Goal: Task Accomplishment & Management: Complete application form

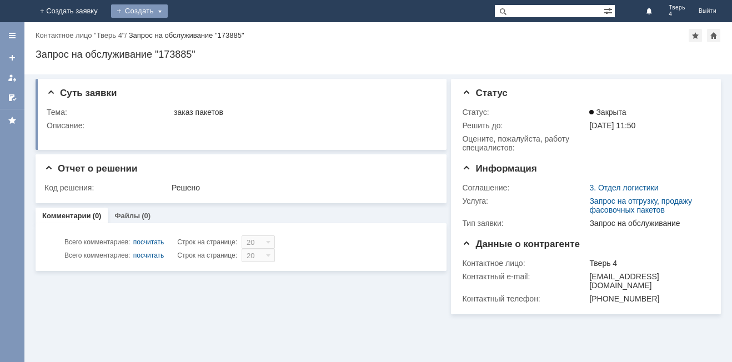
click at [168, 9] on div "Создать" at bounding box center [139, 10] width 57 height 13
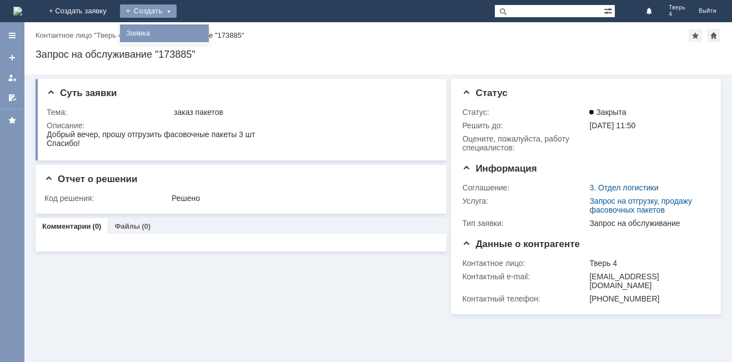
click at [207, 39] on link "Заявка" at bounding box center [164, 33] width 84 height 13
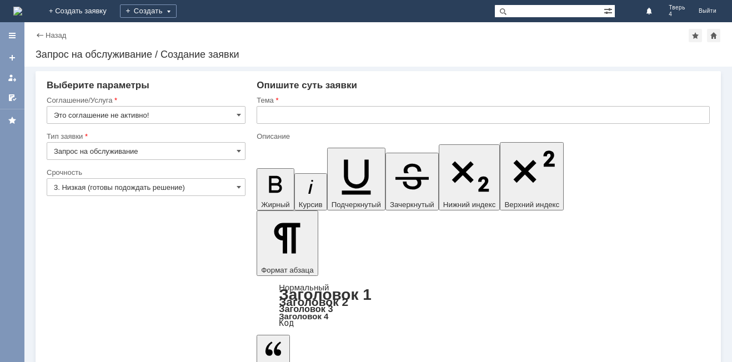
click at [98, 148] on input "Запрос на обслуживание" at bounding box center [146, 151] width 199 height 18
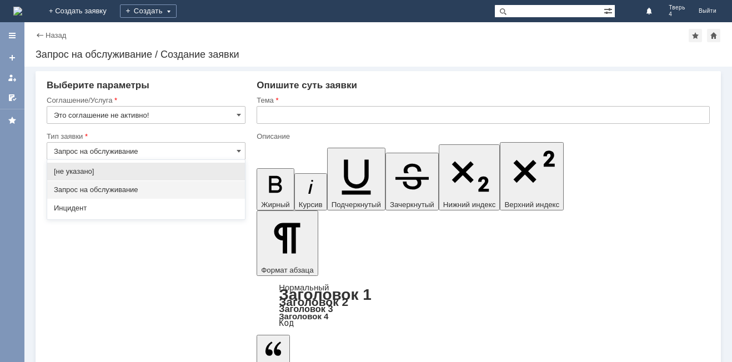
click at [97, 149] on input "Запрос на обслуживание" at bounding box center [146, 151] width 199 height 18
click at [114, 112] on input "Это соглашение не активно!" at bounding box center [146, 115] width 199 height 18
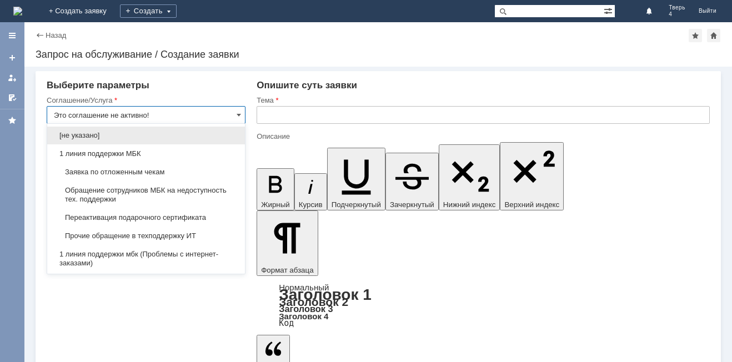
type input "Запрос на обслуживание"
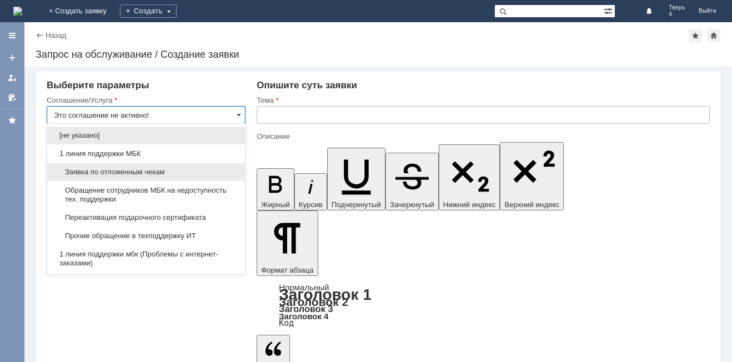
click at [126, 171] on span "Заявка по отложенным чекам" at bounding box center [146, 172] width 184 height 9
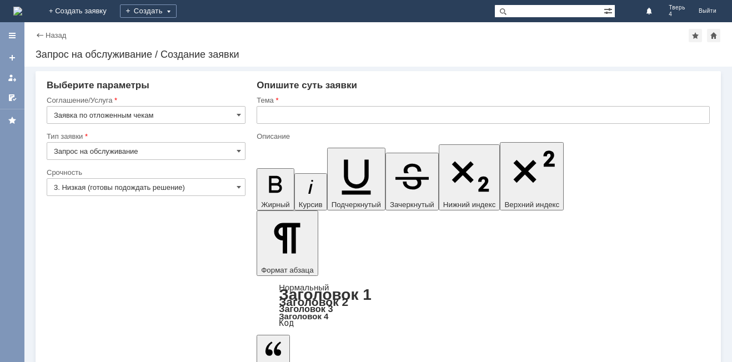
type input "Заявка по отложенным чекам"
click at [274, 117] on input "text" at bounding box center [483, 115] width 453 height 18
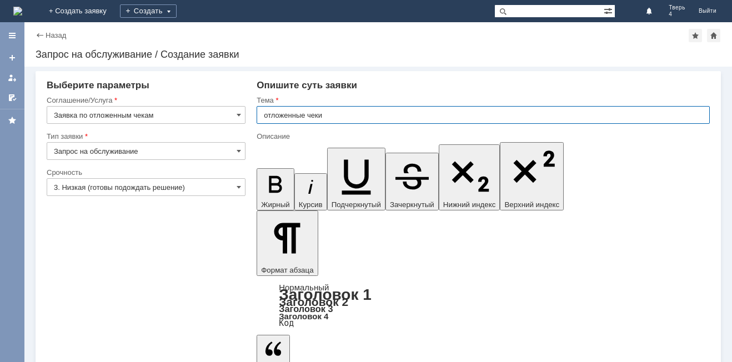
type input "отложенные чеки"
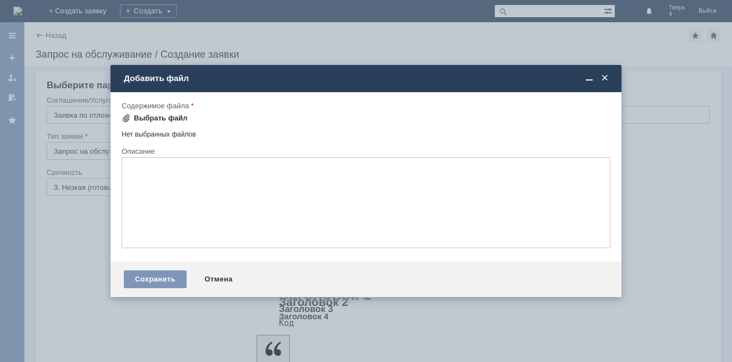
click at [172, 123] on div "Выбрать файл" at bounding box center [155, 118] width 66 height 13
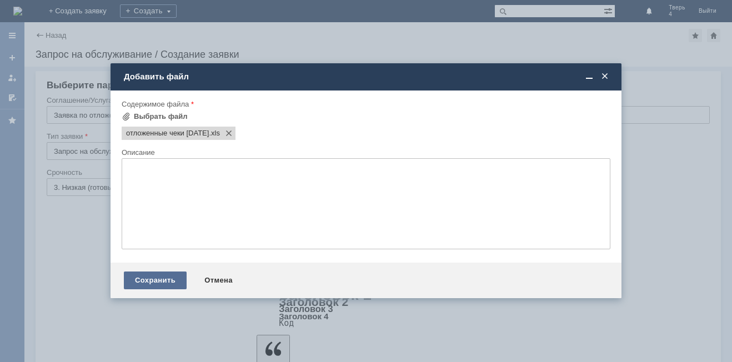
click at [153, 280] on div "Сохранить" at bounding box center [155, 281] width 63 height 18
